Goal: Find specific page/section: Find specific page/section

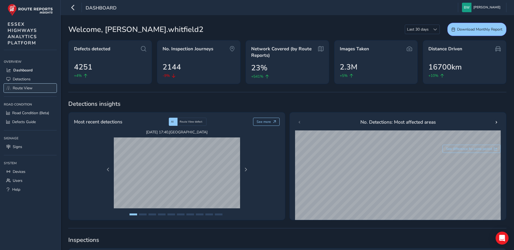
click at [27, 90] on span "Route View" at bounding box center [23, 88] width 20 height 5
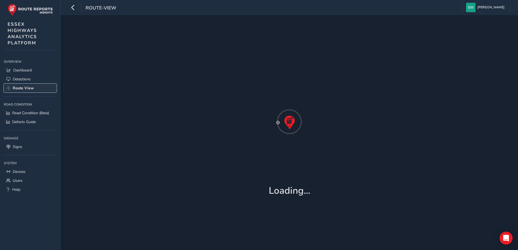
click at [27, 90] on span "Route View" at bounding box center [23, 88] width 21 height 5
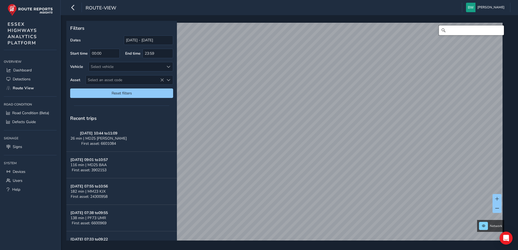
click at [466, 29] on input "Search" at bounding box center [471, 30] width 65 height 10
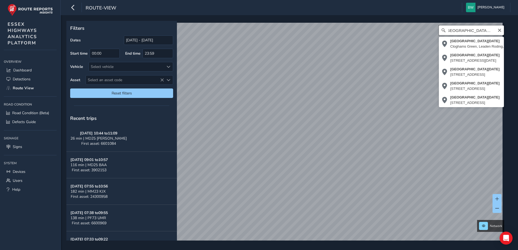
scroll to position [0, 5]
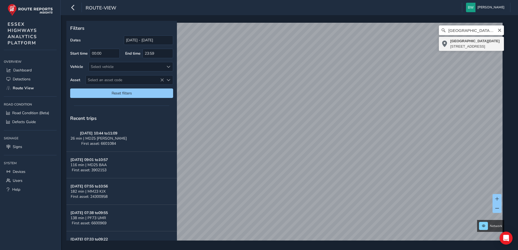
type input "[STREET_ADDRESS][DATE]"
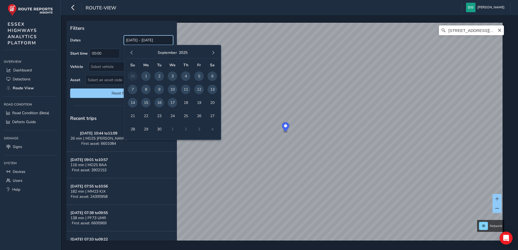
click at [151, 43] on input "[DATE] - [DATE]" at bounding box center [148, 39] width 49 height 9
click at [132, 53] on span "button" at bounding box center [132, 53] width 4 height 4
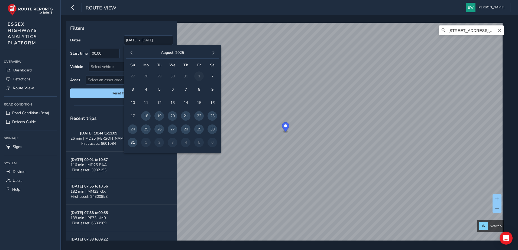
click at [199, 76] on span "1" at bounding box center [198, 76] width 9 height 9
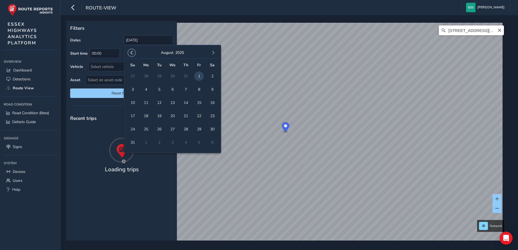
click at [133, 56] on button "button" at bounding box center [132, 53] width 8 height 8
click at [160, 76] on span "1" at bounding box center [158, 76] width 9 height 9
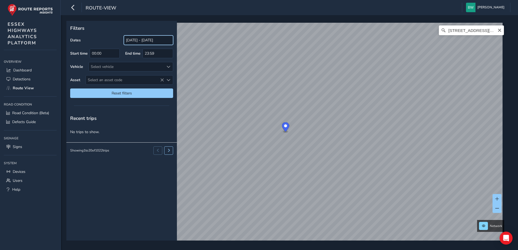
click at [164, 42] on input "[DATE] - [DATE]" at bounding box center [148, 39] width 49 height 9
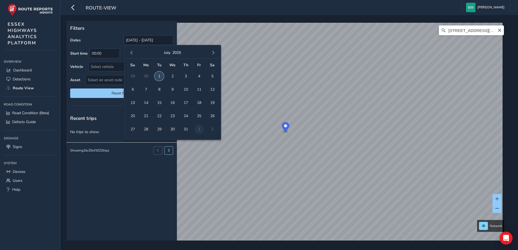
click at [159, 73] on span "1" at bounding box center [158, 76] width 9 height 9
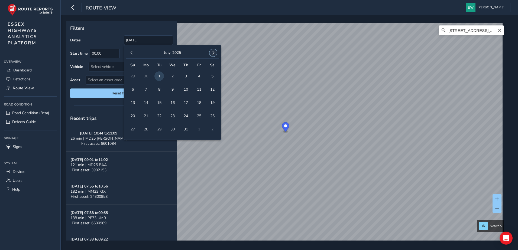
click at [215, 53] on button "button" at bounding box center [213, 53] width 8 height 8
click at [172, 102] on span "17" at bounding box center [172, 102] width 9 height 9
type input "[DATE] - [DATE]"
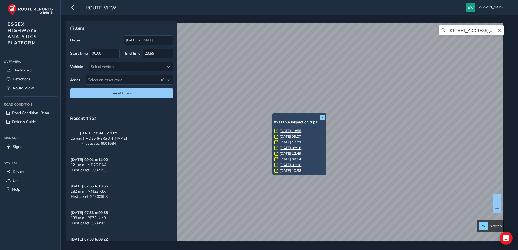
click at [285, 131] on link "[DATE] 13:55" at bounding box center [291, 131] width 22 height 5
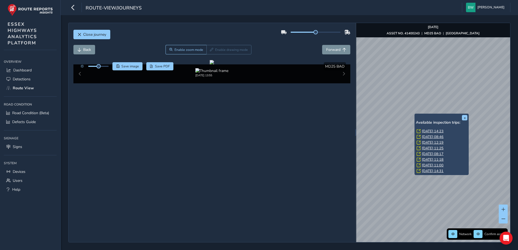
click at [431, 131] on link "[DATE] 14:23" at bounding box center [433, 131] width 22 height 5
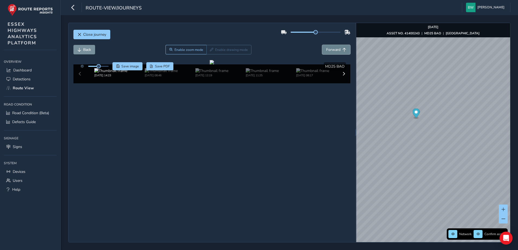
click at [336, 50] on button "Forward" at bounding box center [336, 49] width 28 height 9
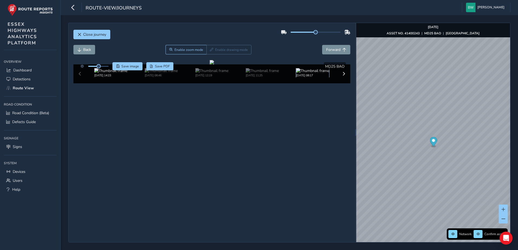
click at [311, 73] on img at bounding box center [312, 70] width 33 height 5
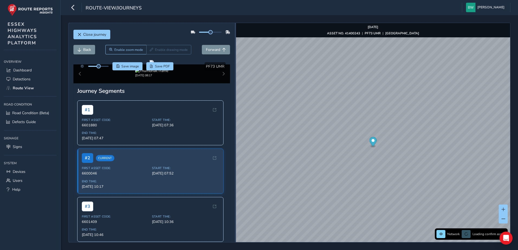
drag, startPoint x: 356, startPoint y: 136, endPoint x: 233, endPoint y: 141, distance: 122.5
click at [235, 141] on div at bounding box center [235, 132] width 1 height 219
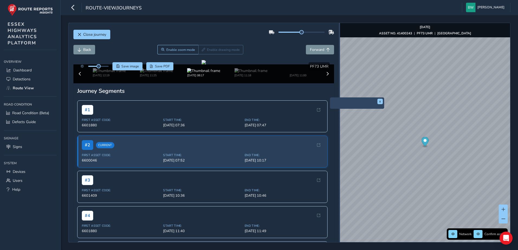
drag, startPoint x: 233, startPoint y: 134, endPoint x: 339, endPoint y: 138, distance: 106.5
click at [339, 138] on div "Close journey Back Enable zoom mode Enable drawing mode Forward Click and Drag …" at bounding box center [289, 133] width 442 height 220
drag, startPoint x: 99, startPoint y: 67, endPoint x: 112, endPoint y: 69, distance: 13.1
click at [112, 69] on div "Save image Save PDF" at bounding box center [126, 66] width 96 height 8
click at [310, 48] on span "Forward" at bounding box center [317, 49] width 14 height 5
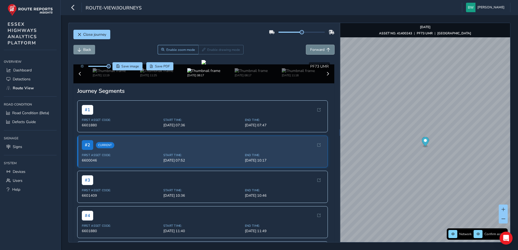
click at [310, 48] on span "Forward" at bounding box center [317, 49] width 14 height 5
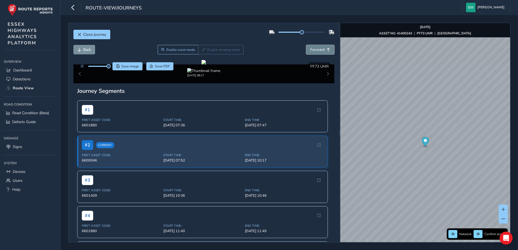
click at [310, 48] on span "Forward" at bounding box center [317, 49] width 14 height 5
click at [291, 73] on img at bounding box center [298, 70] width 33 height 5
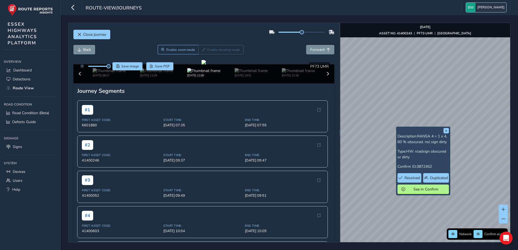
click at [481, 7] on span "[PERSON_NAME]" at bounding box center [490, 7] width 27 height 9
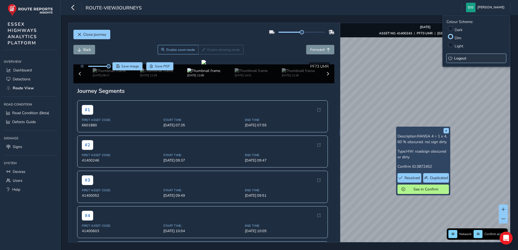
click at [465, 60] on span "Logout" at bounding box center [460, 58] width 12 height 5
